Goal: Task Accomplishment & Management: Complete application form

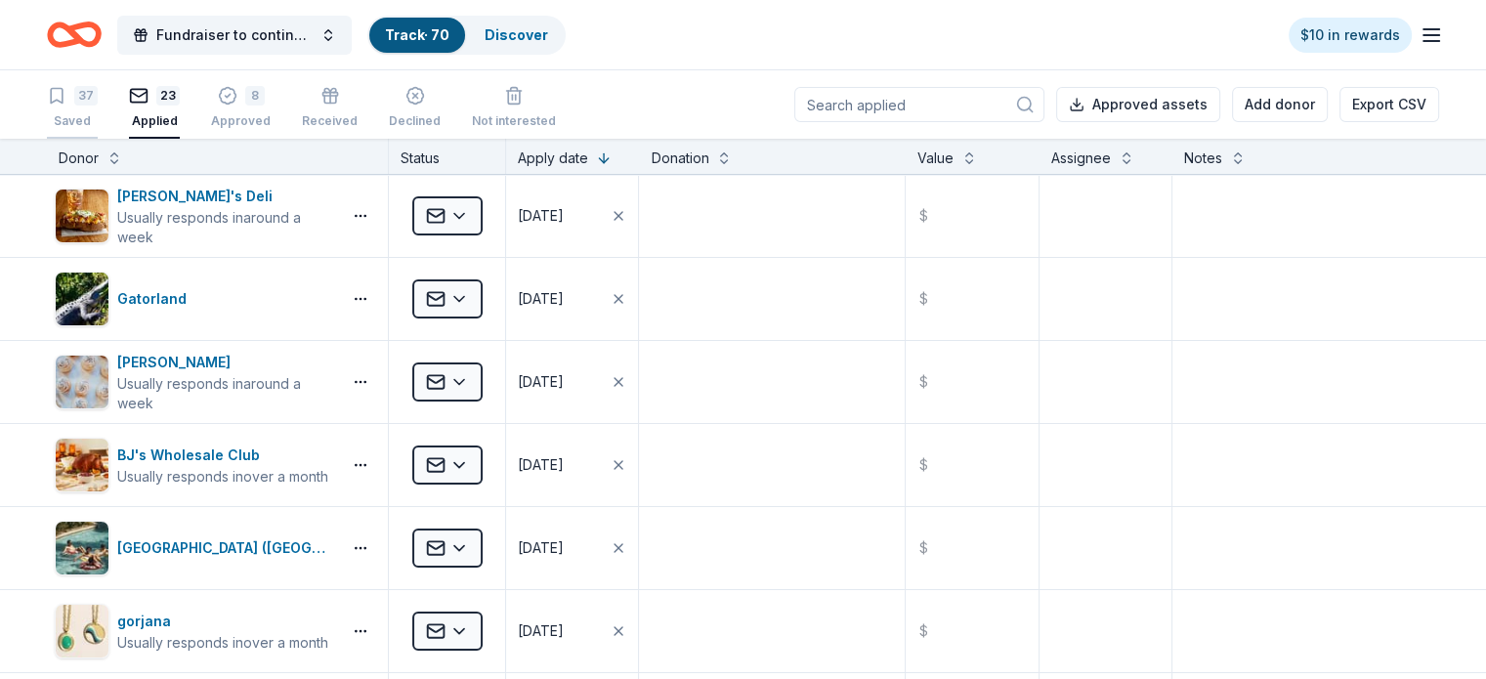
scroll to position [1766, 0]
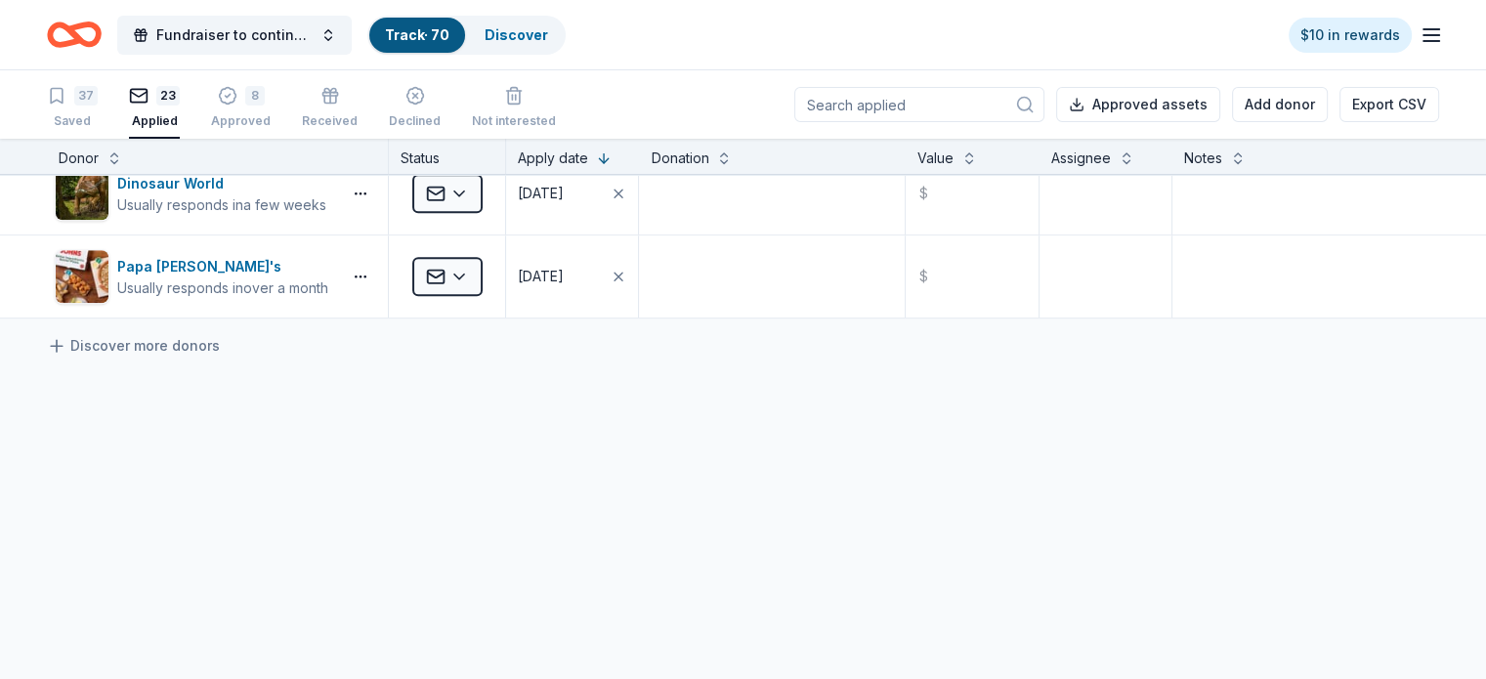
click at [99, 31] on icon "Home" at bounding box center [83, 34] width 30 height 20
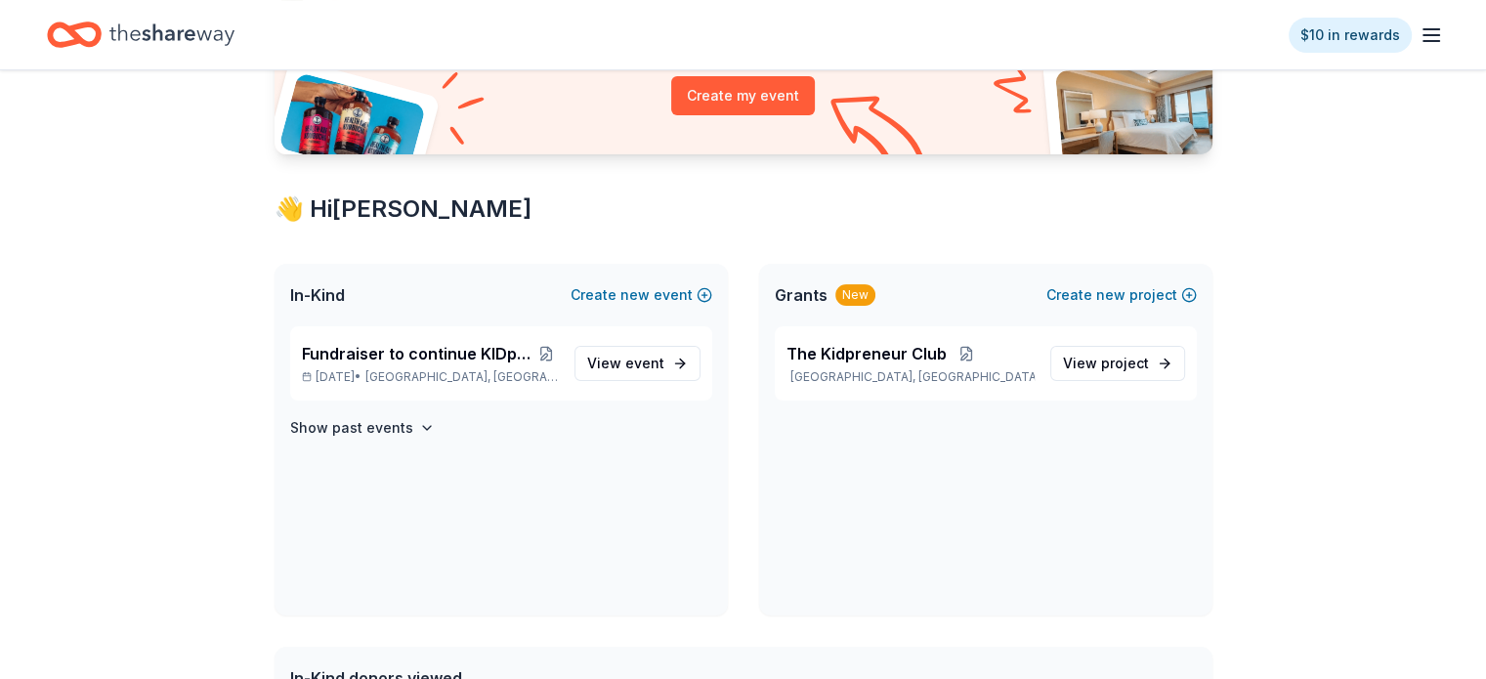
scroll to position [315, 0]
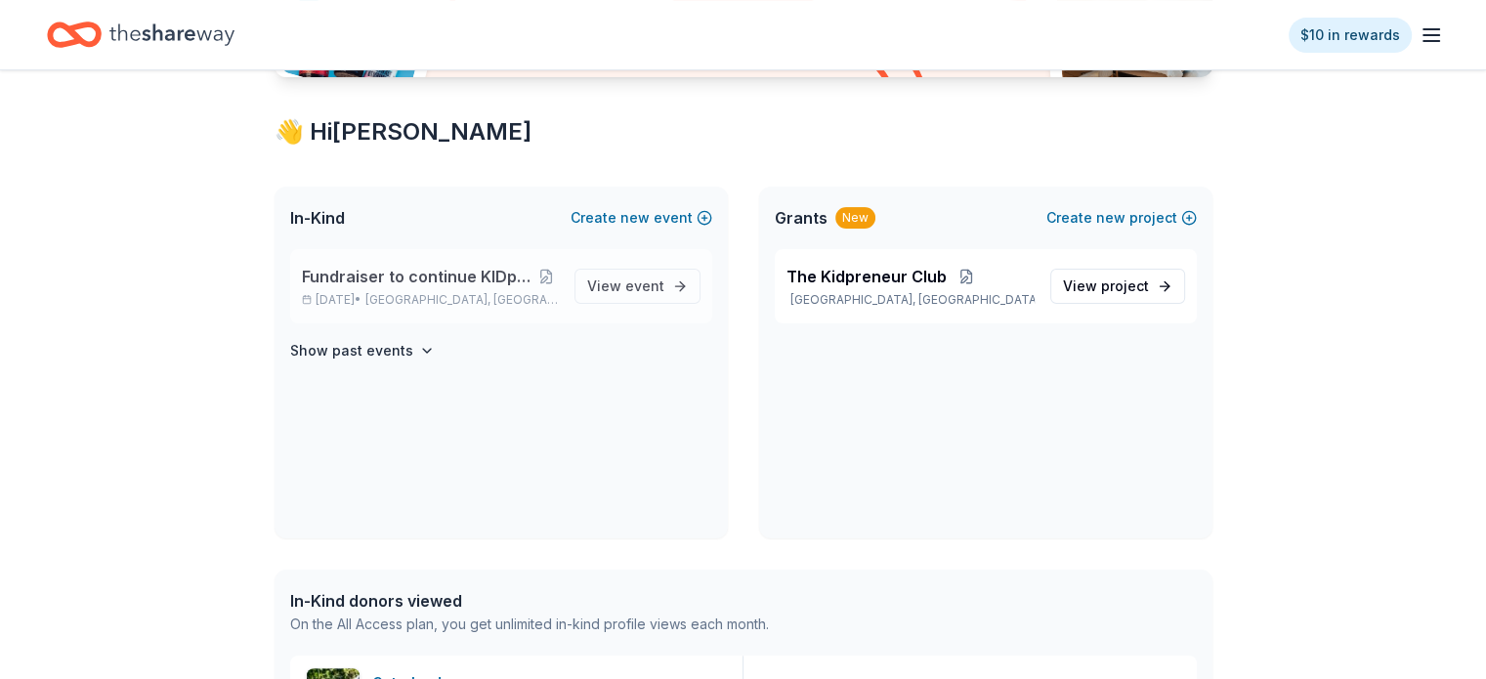
click at [436, 277] on span "Fundraiser to continue KIDpreneur Marketplaces" at bounding box center [418, 276] width 232 height 23
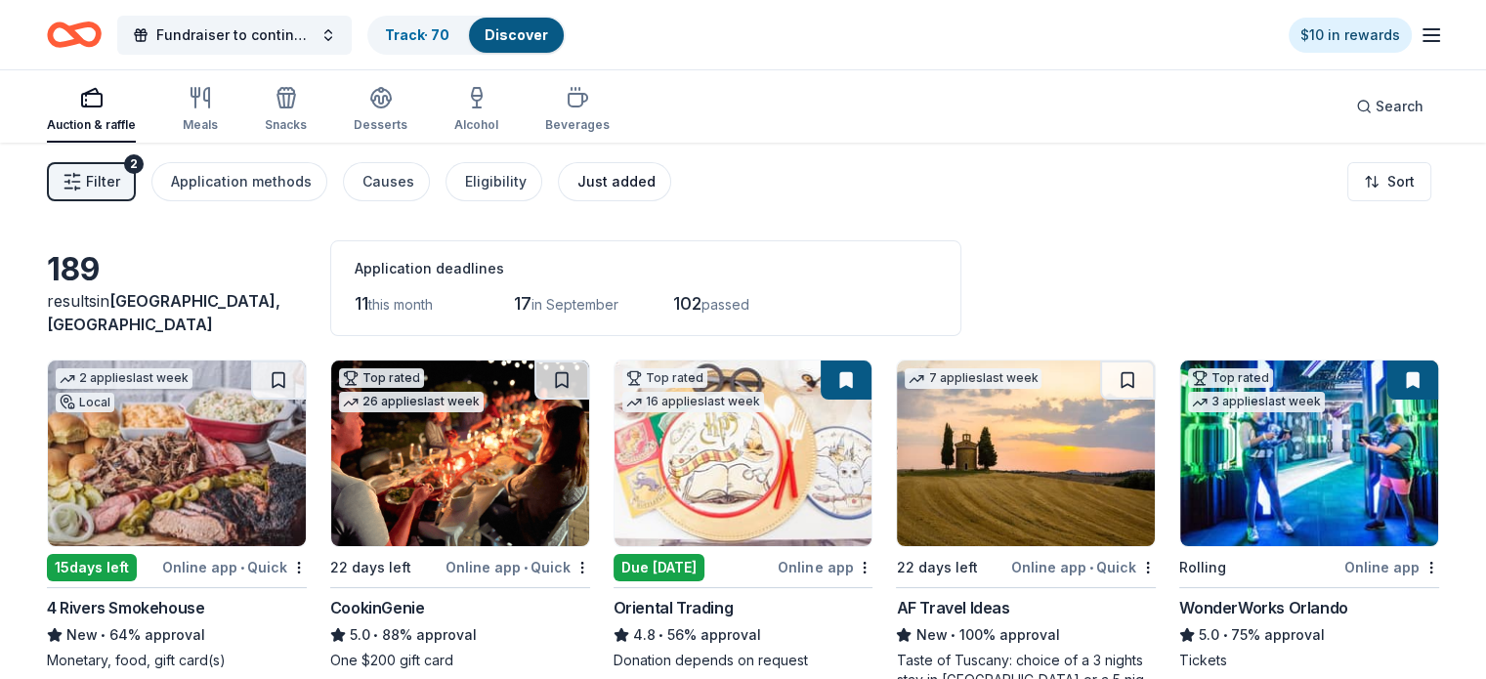
click at [648, 180] on div "Just added" at bounding box center [616, 181] width 78 height 23
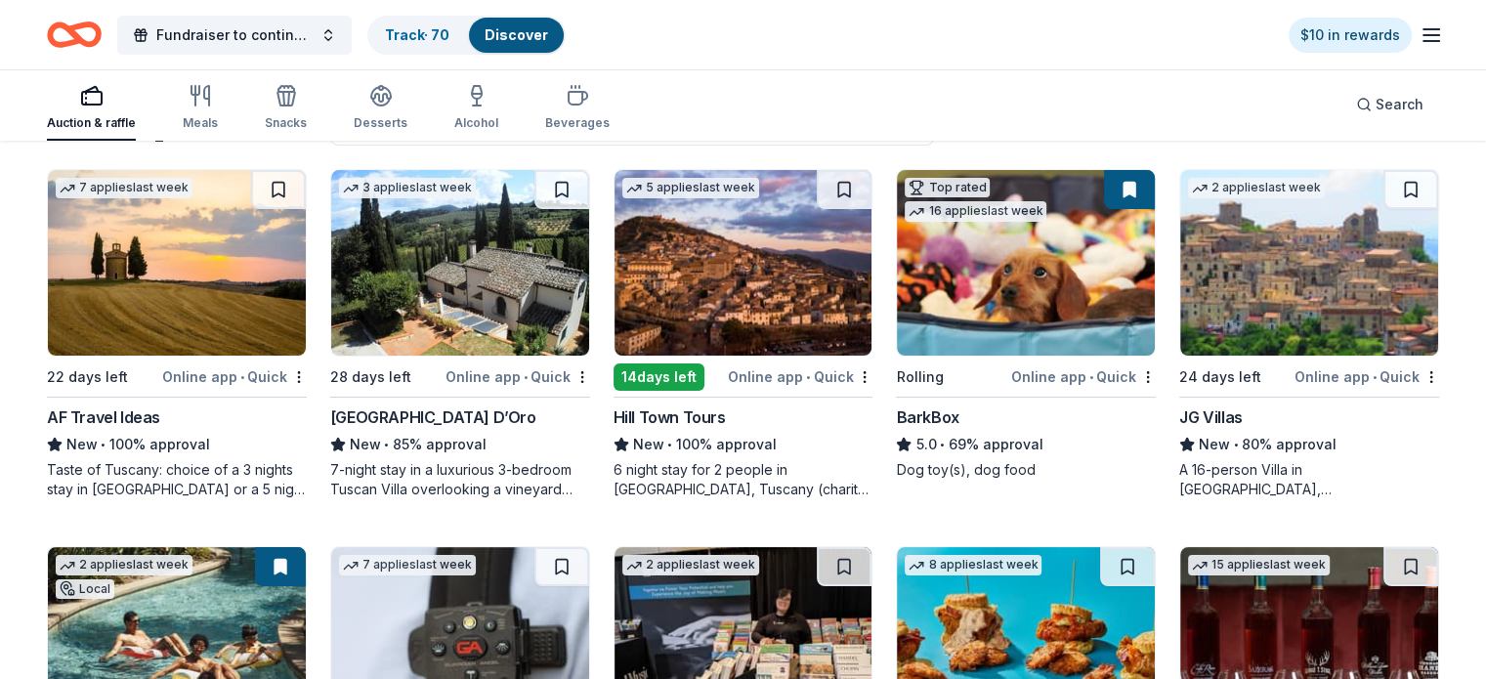
scroll to position [207, 0]
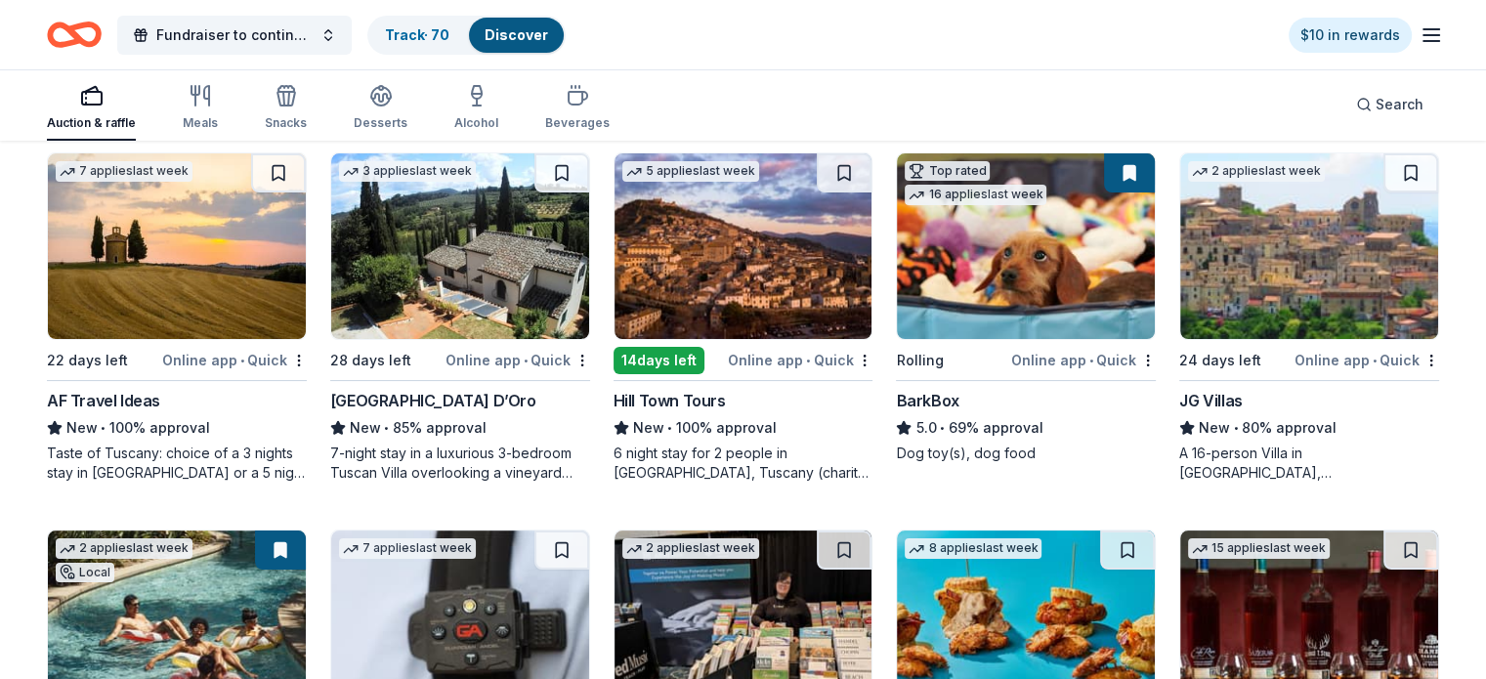
click at [759, 282] on img at bounding box center [743, 246] width 258 height 186
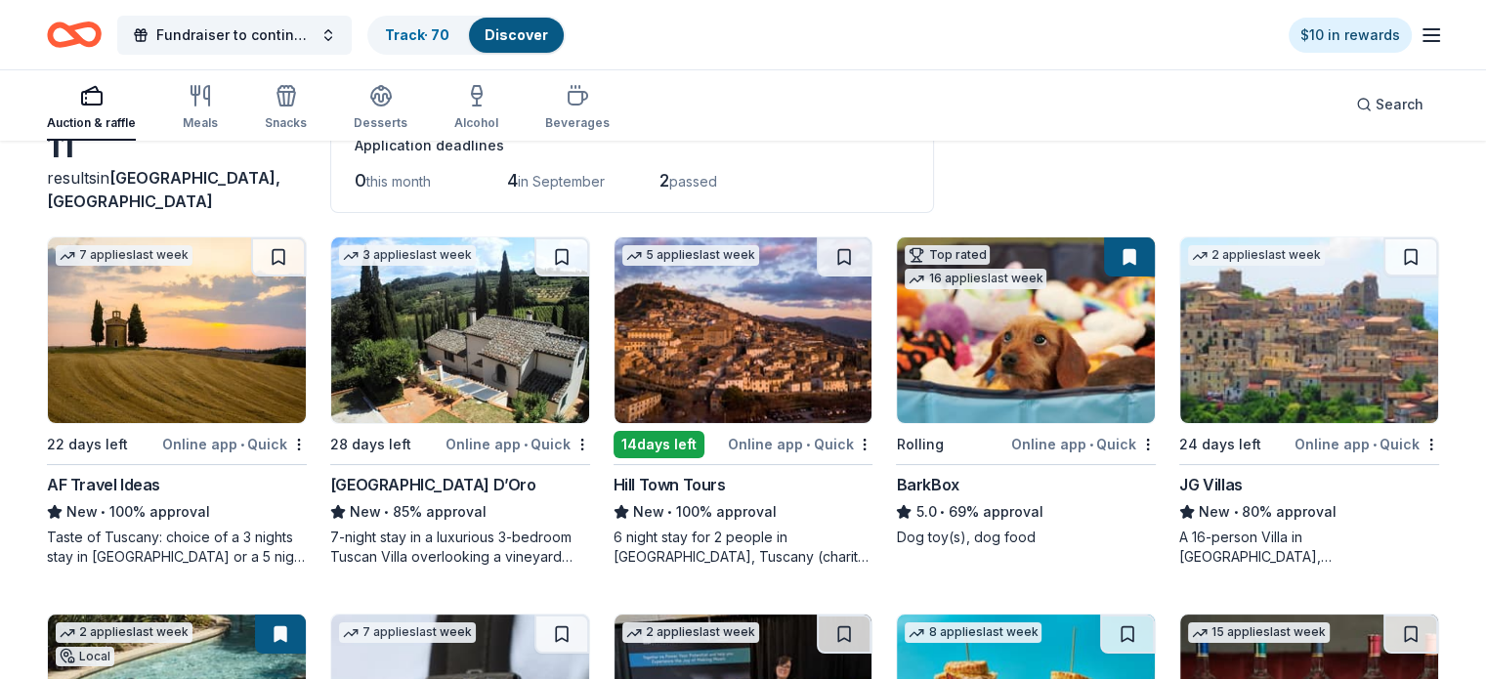
scroll to position [0, 0]
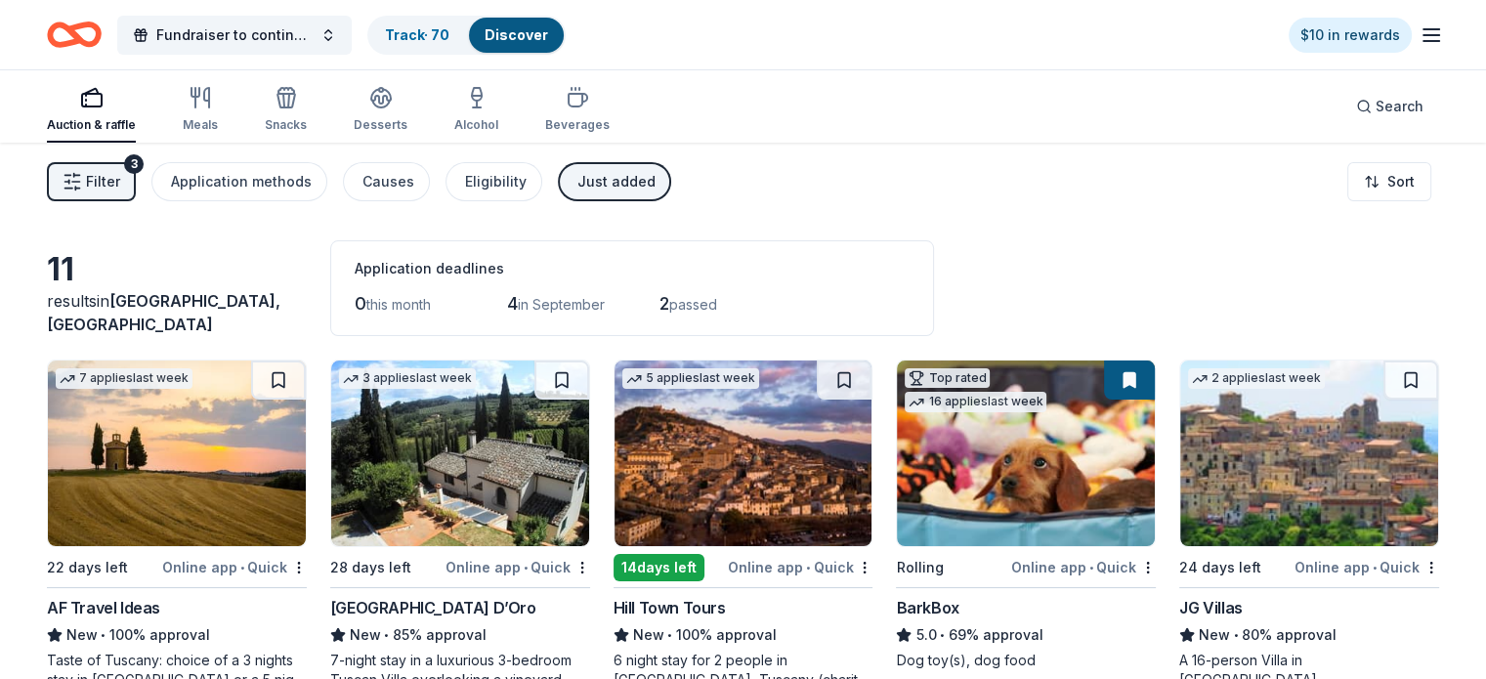
click at [649, 184] on div "Just added" at bounding box center [616, 181] width 78 height 23
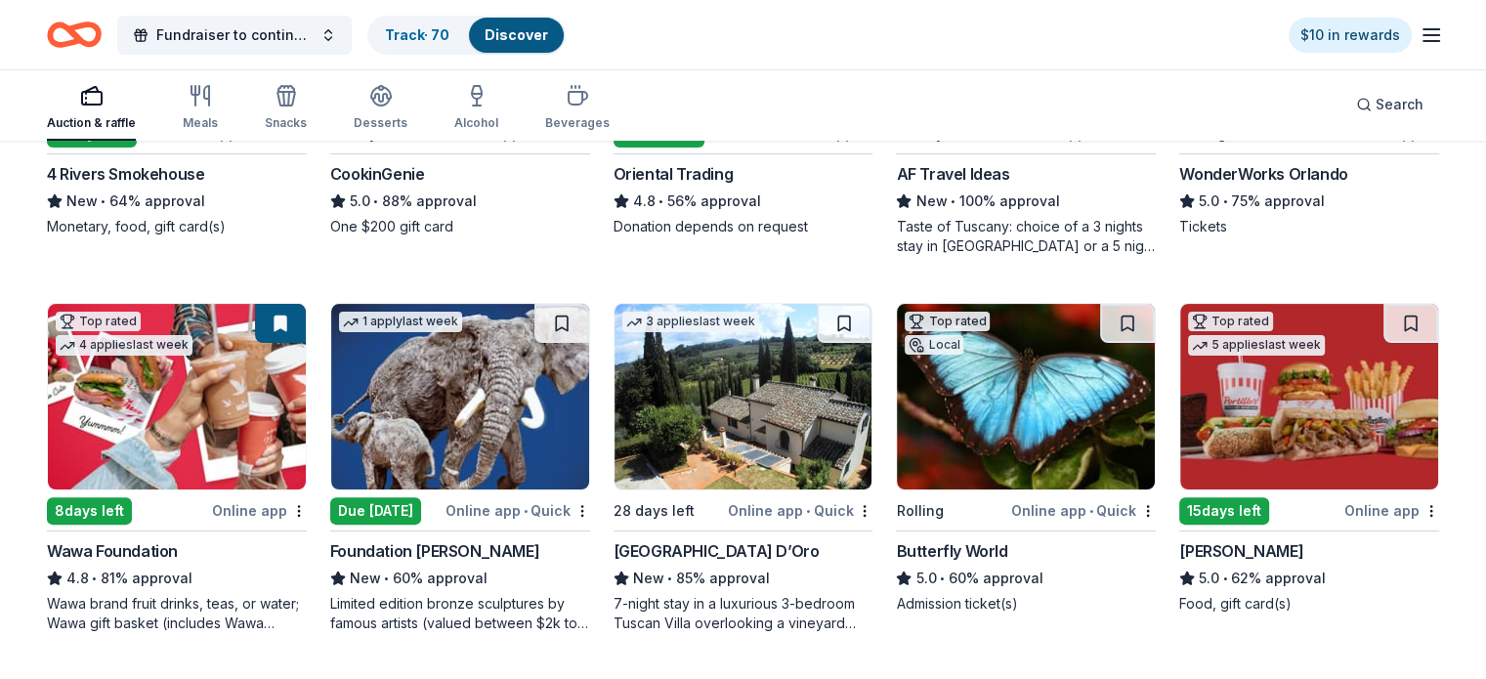
scroll to position [434, 0]
click at [996, 427] on img at bounding box center [1026, 397] width 258 height 186
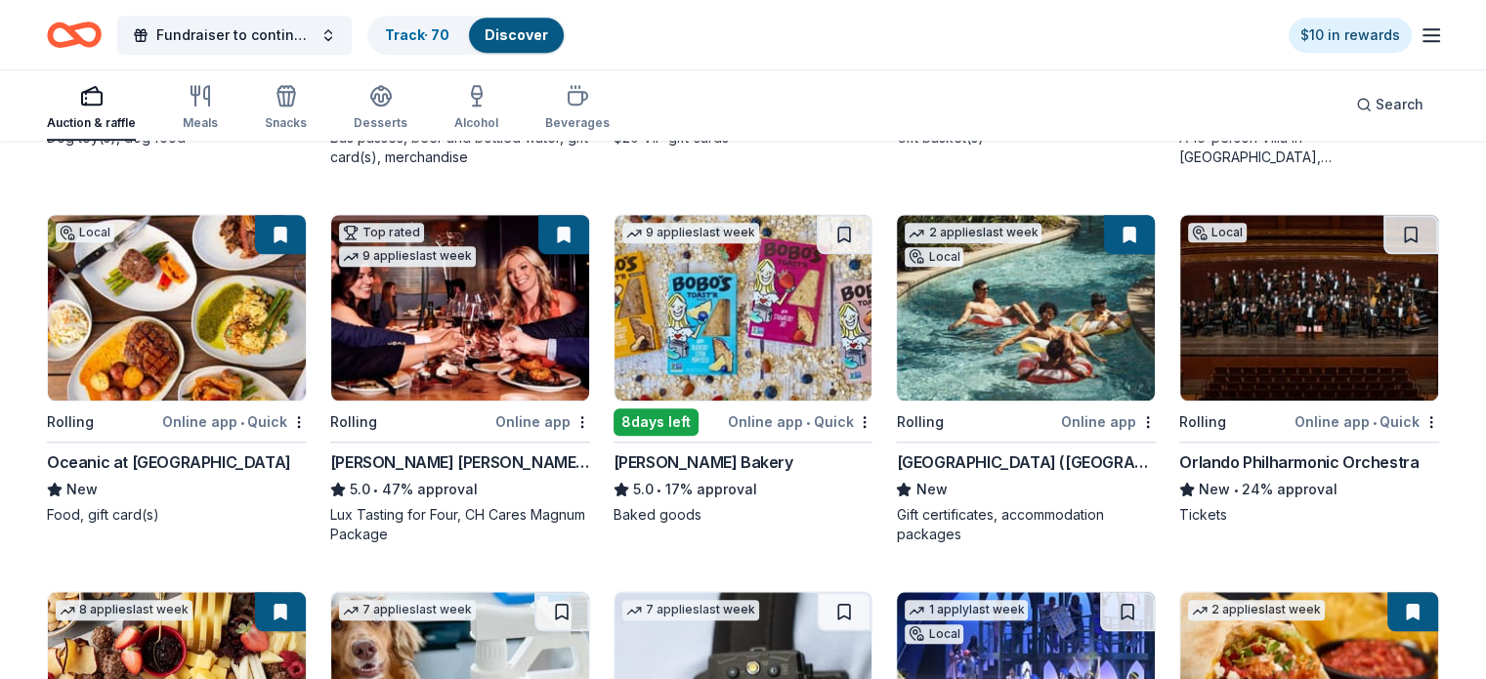
scroll to position [1655, 0]
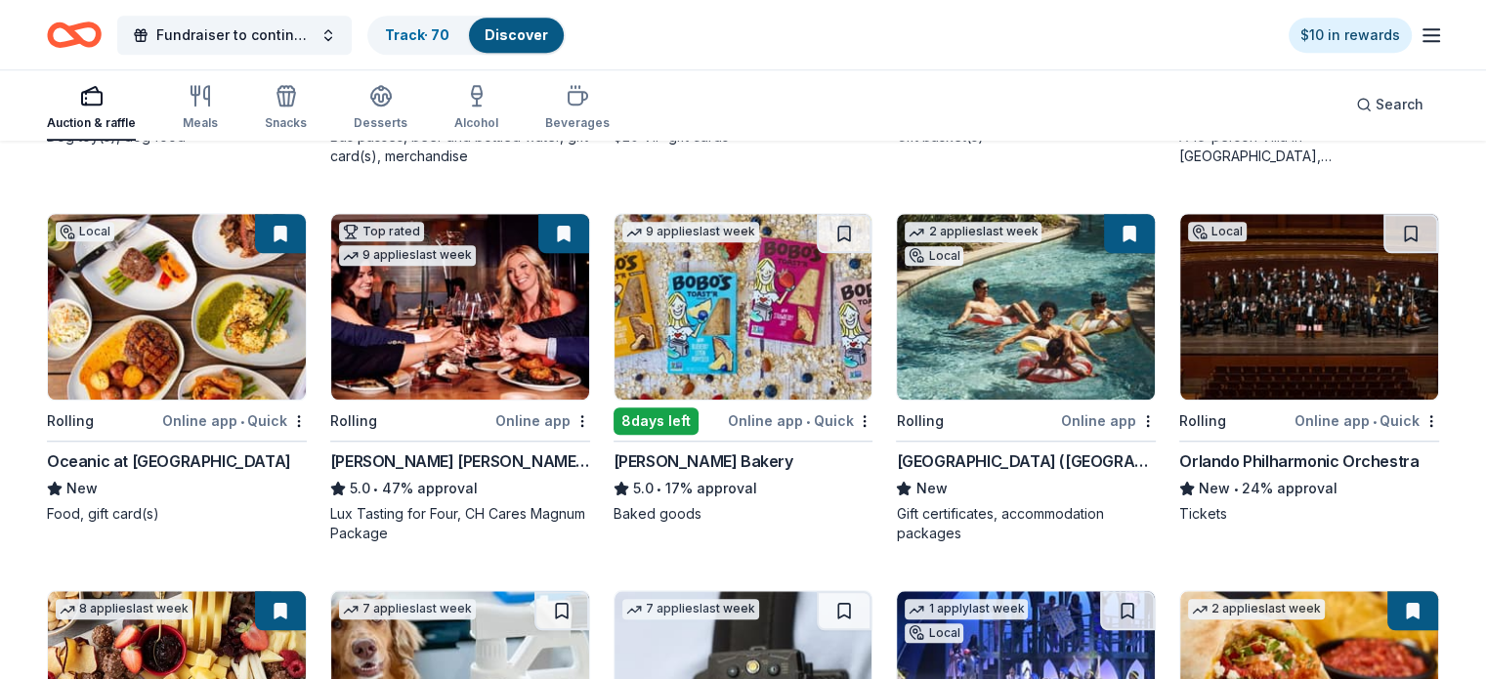
click at [1249, 339] on img at bounding box center [1309, 307] width 258 height 186
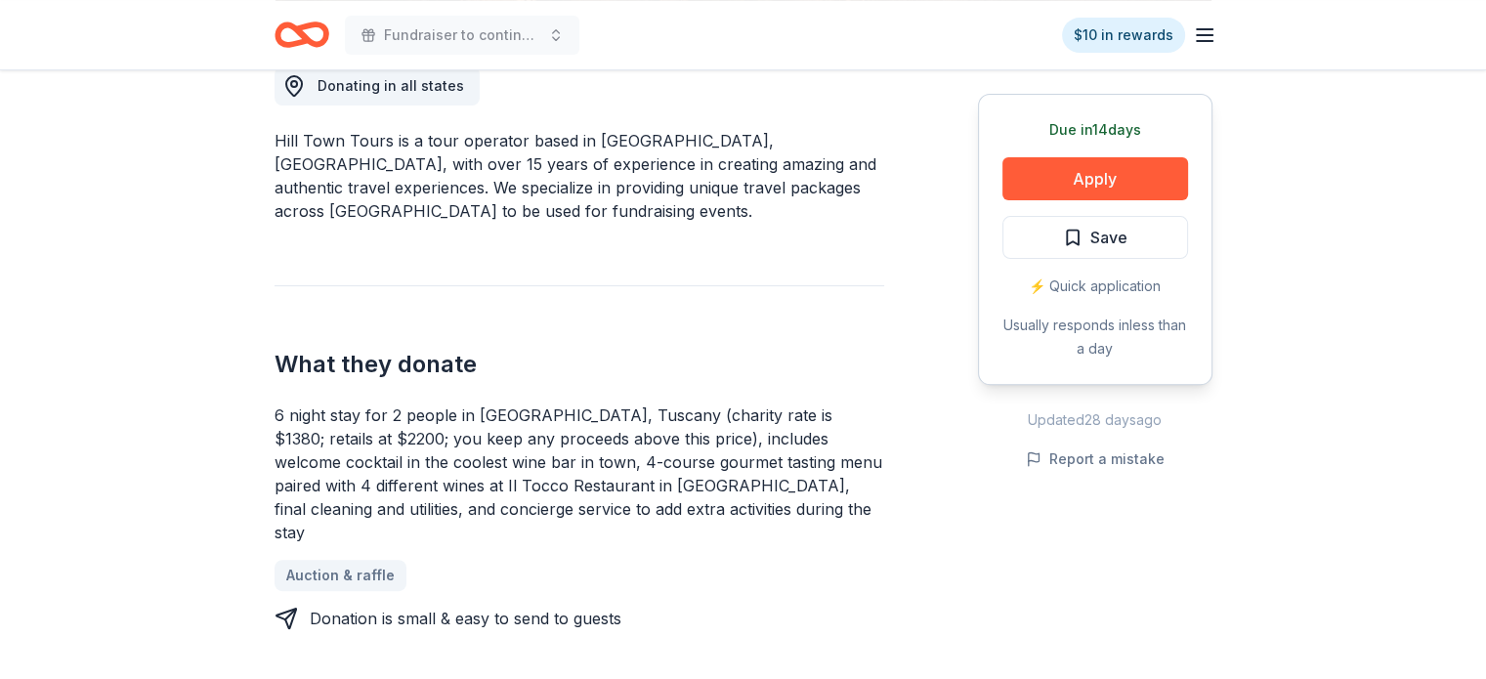
scroll to position [577, 0]
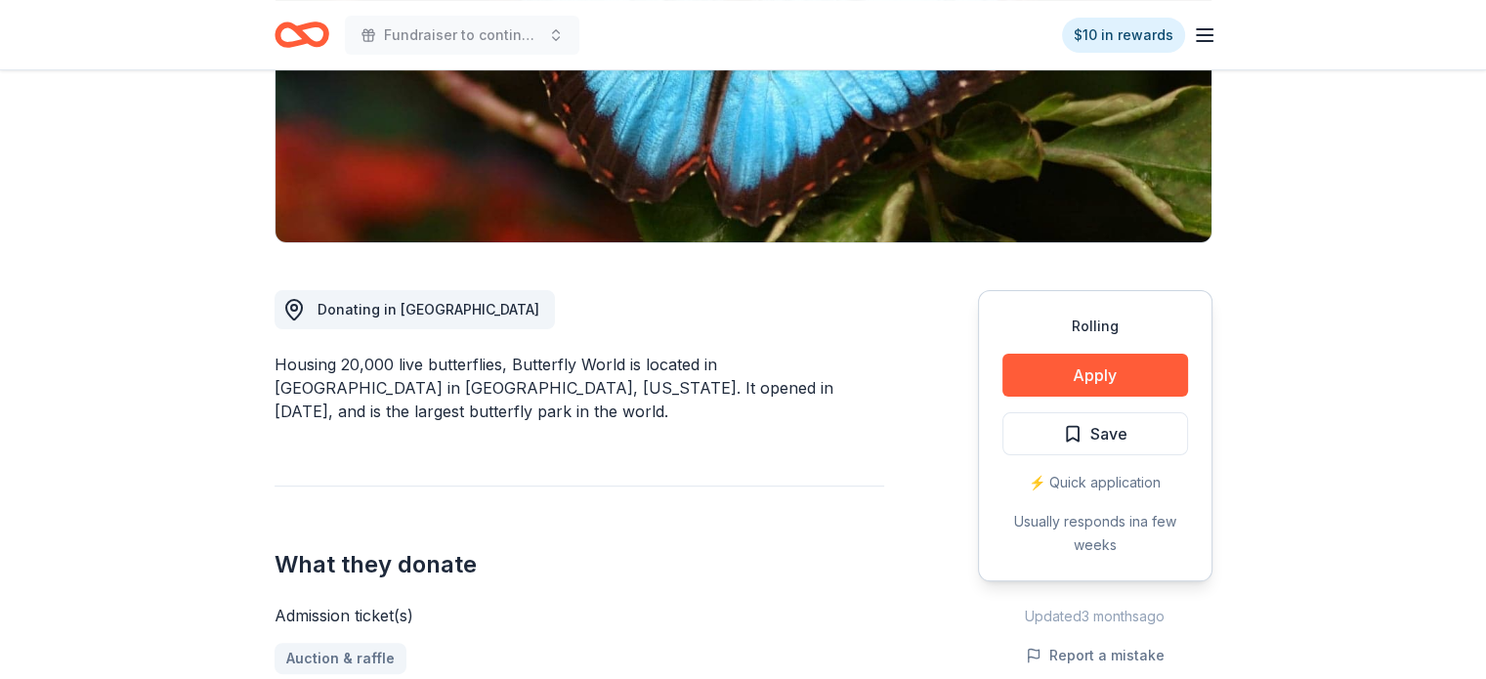
scroll to position [352, 0]
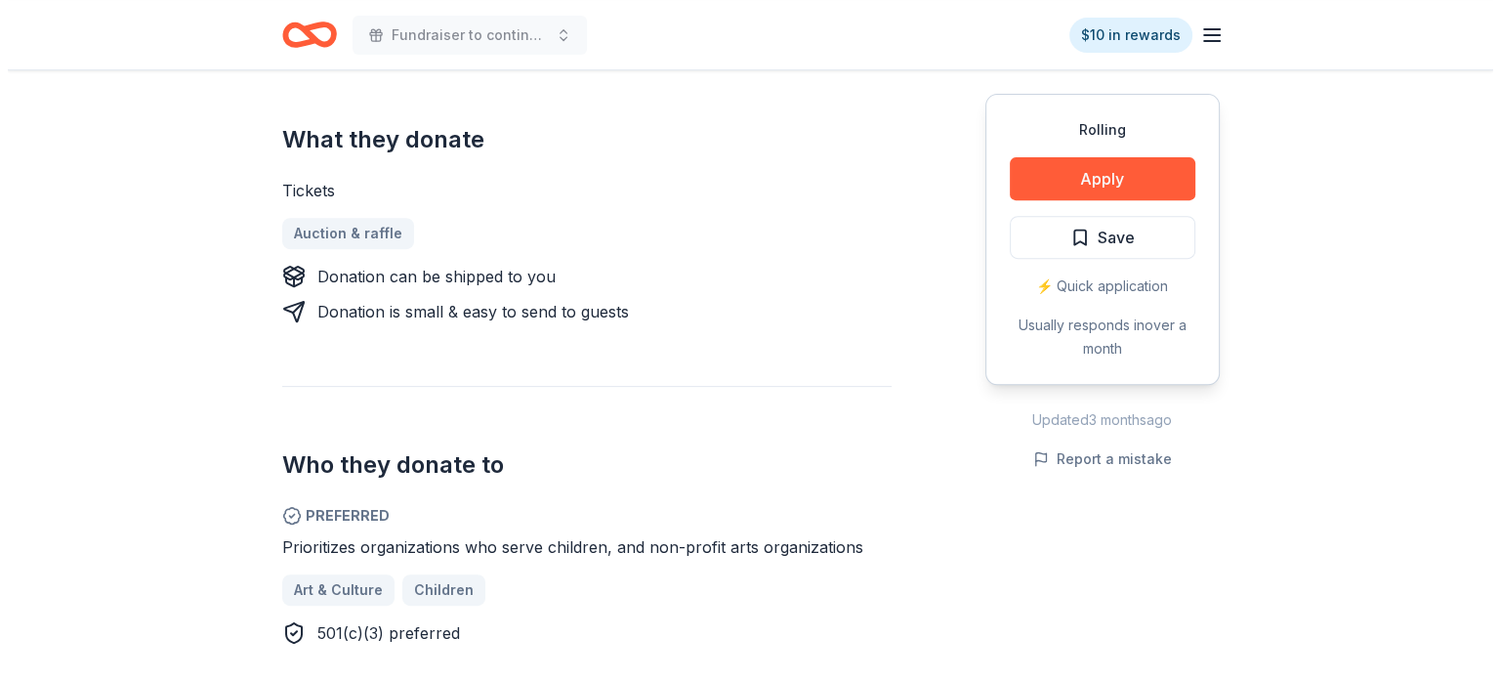
scroll to position [753, 0]
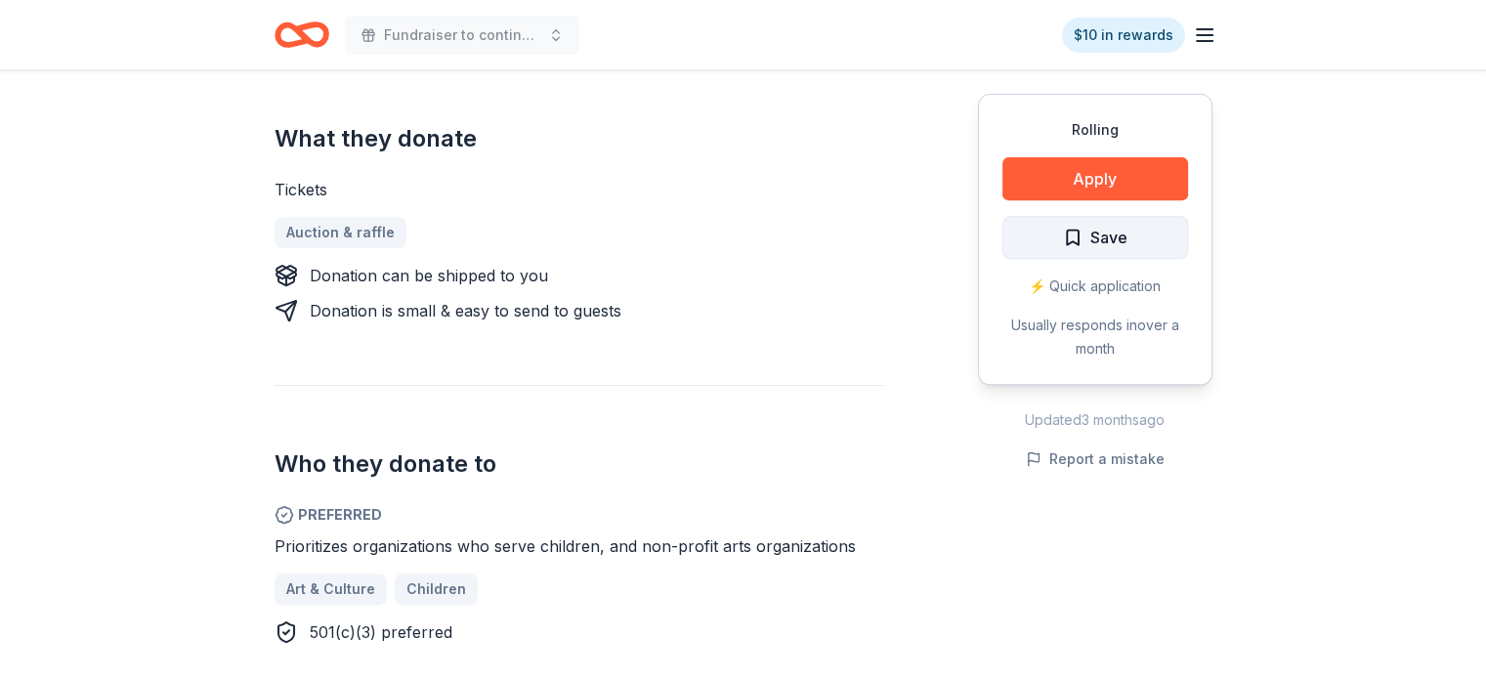
click at [1100, 248] on span "Save" at bounding box center [1108, 237] width 37 height 25
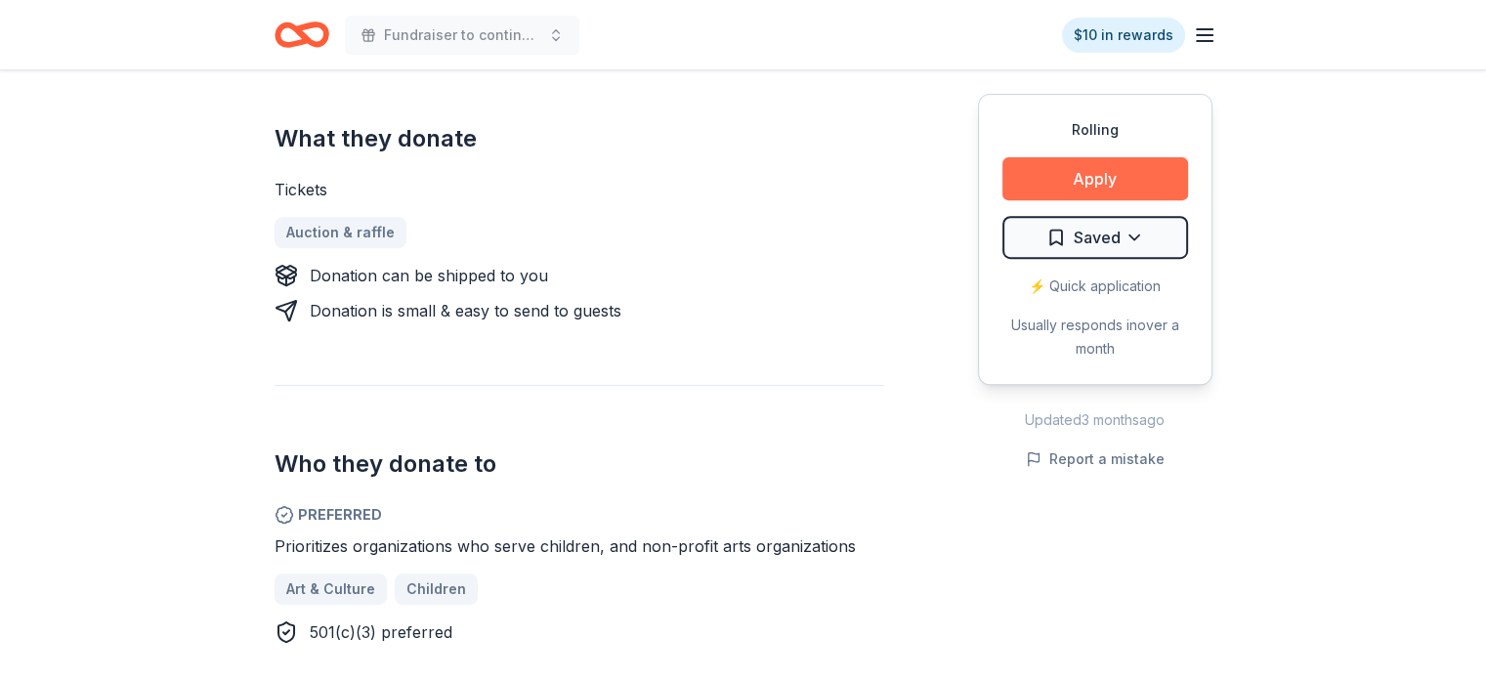
click at [1093, 179] on button "Apply" at bounding box center [1095, 178] width 186 height 43
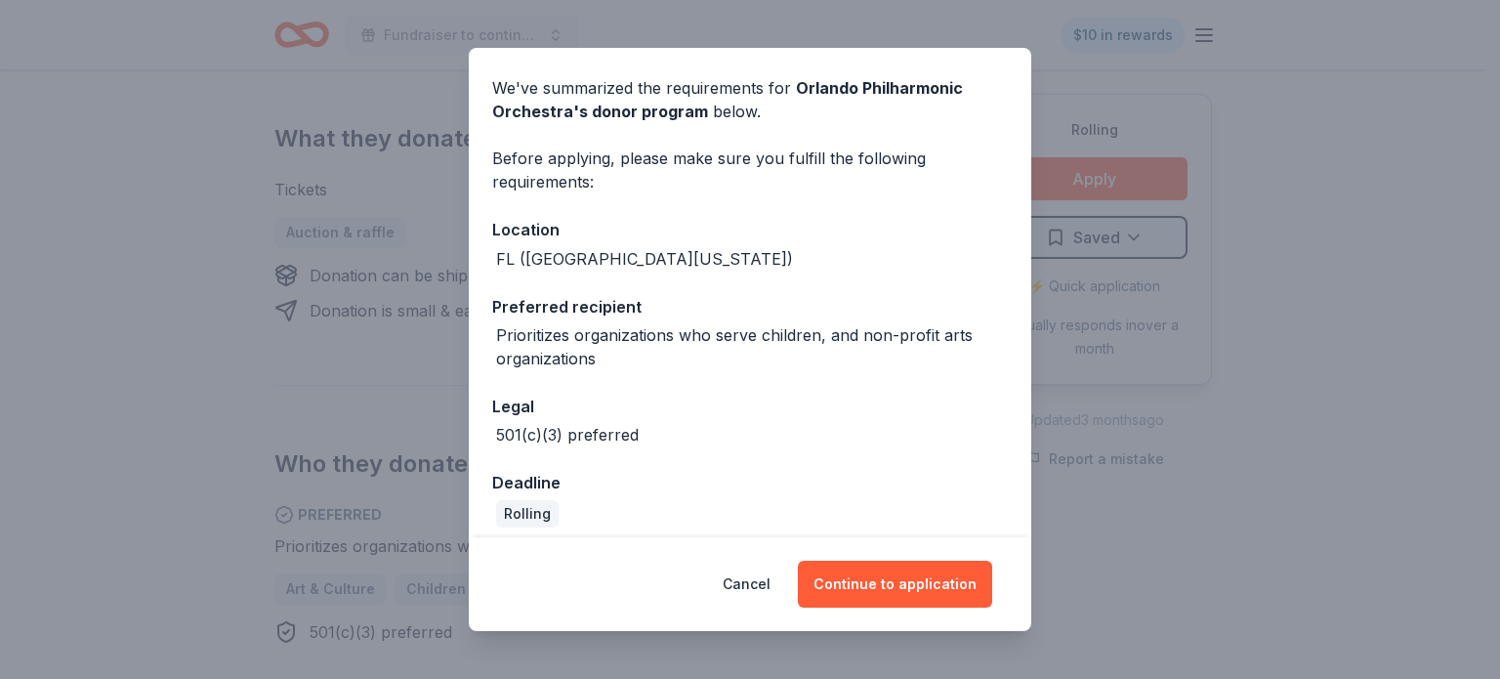
scroll to position [78, 0]
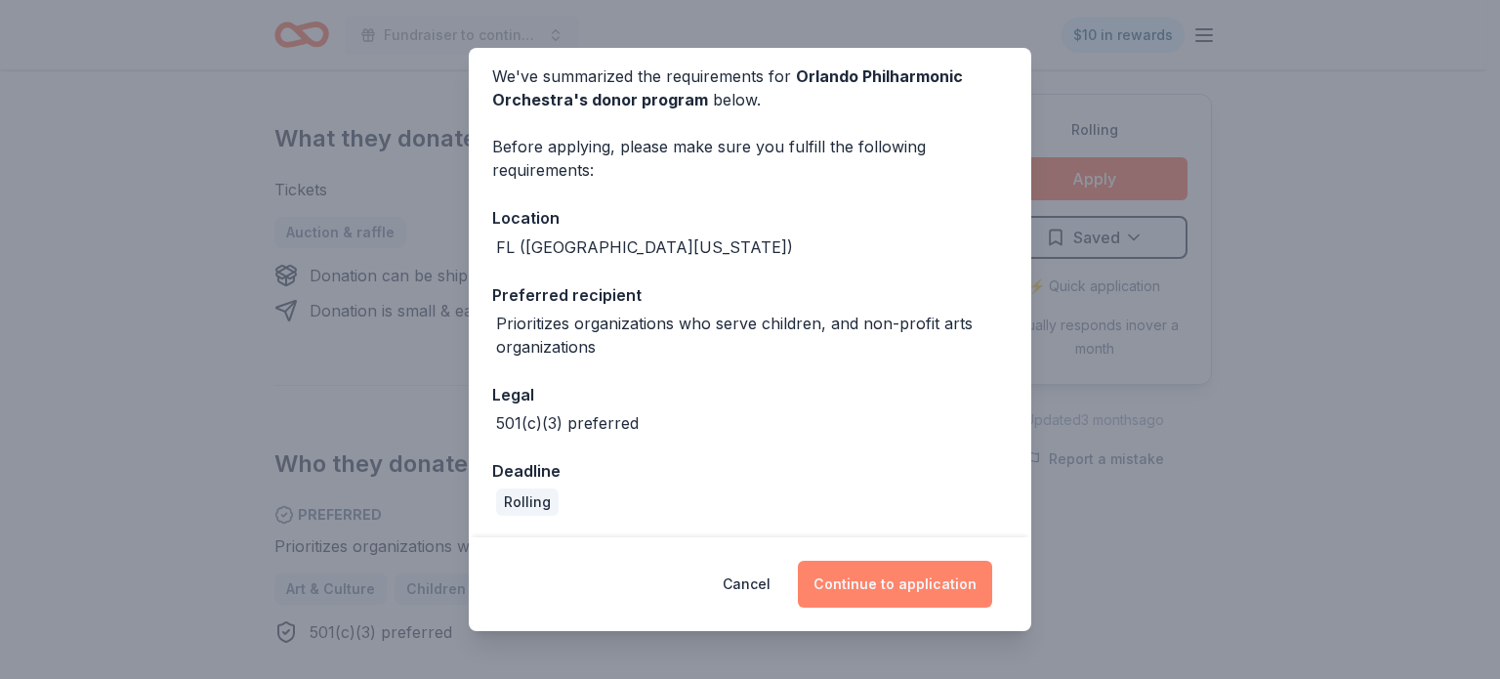
click at [897, 590] on button "Continue to application" at bounding box center [895, 584] width 194 height 47
